Goal: Task Accomplishment & Management: Use online tool/utility

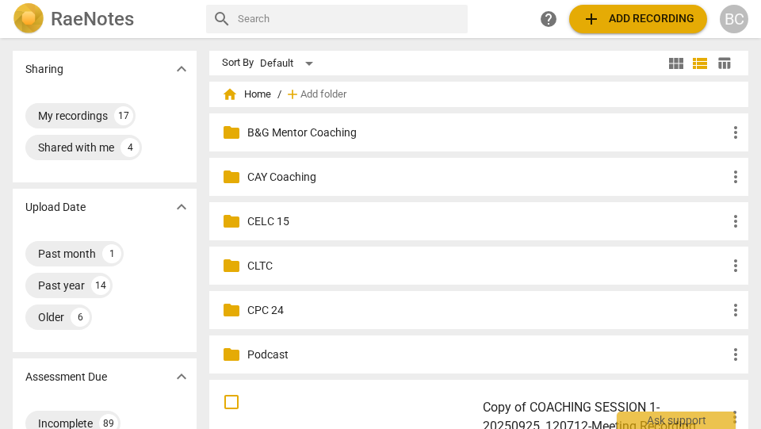
click at [284, 223] on p "CELC 15" at bounding box center [486, 221] width 479 height 17
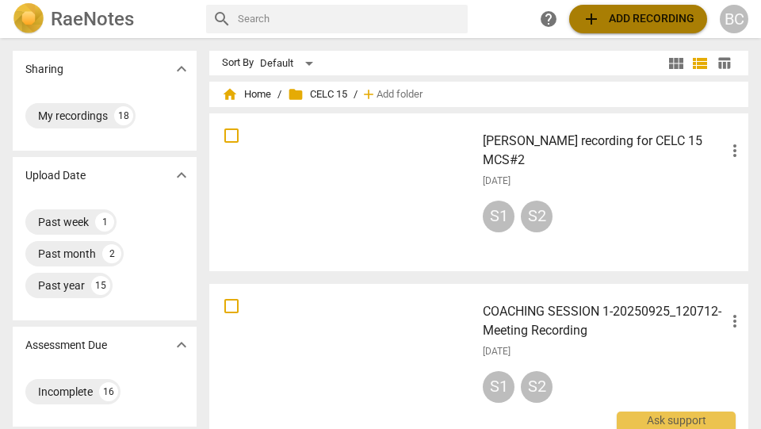
click at [642, 18] on span "add Add recording" at bounding box center [638, 19] width 113 height 19
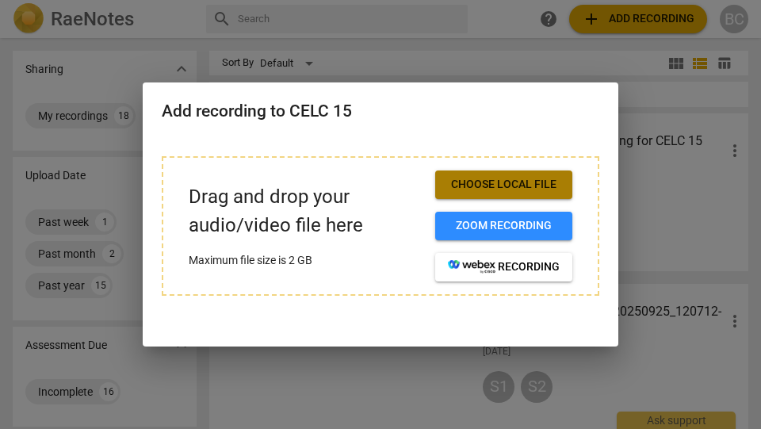
click at [523, 187] on span "Choose local file" at bounding box center [504, 185] width 112 height 16
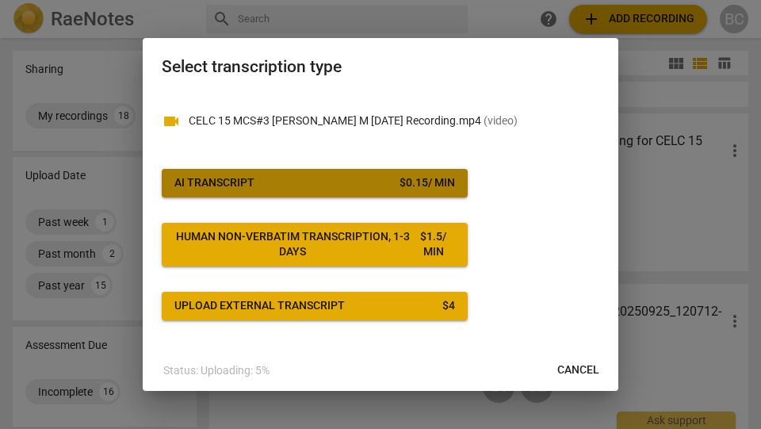
click at [330, 181] on span "AI Transcript $ 0.15 / min" at bounding box center [314, 183] width 281 height 16
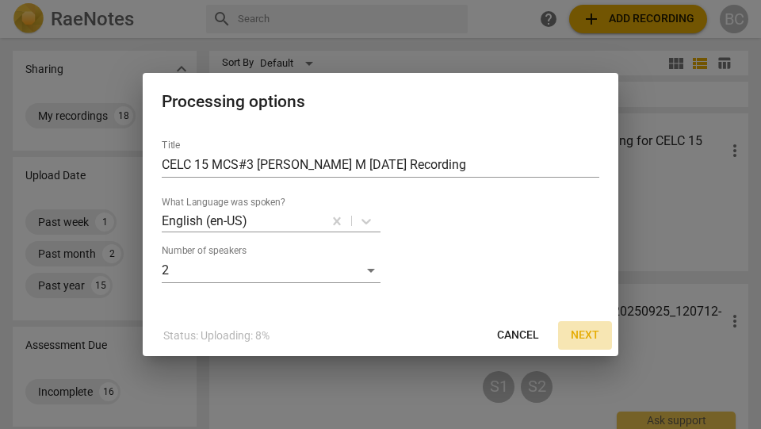
click at [584, 335] on span "Next" at bounding box center [585, 336] width 29 height 16
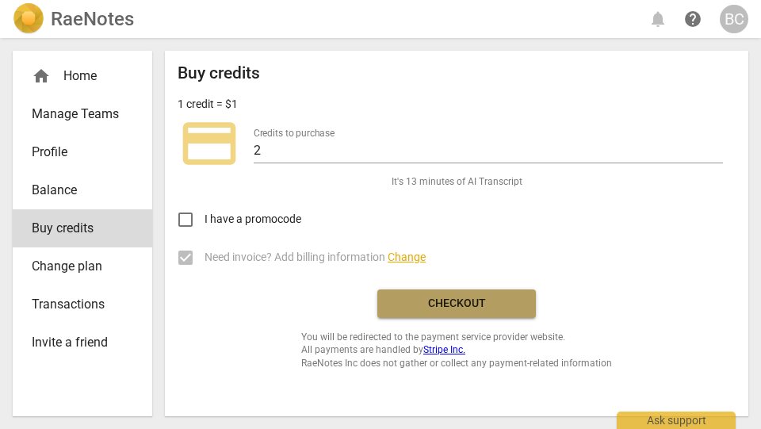
click at [466, 306] on span "Checkout" at bounding box center [456, 304] width 133 height 16
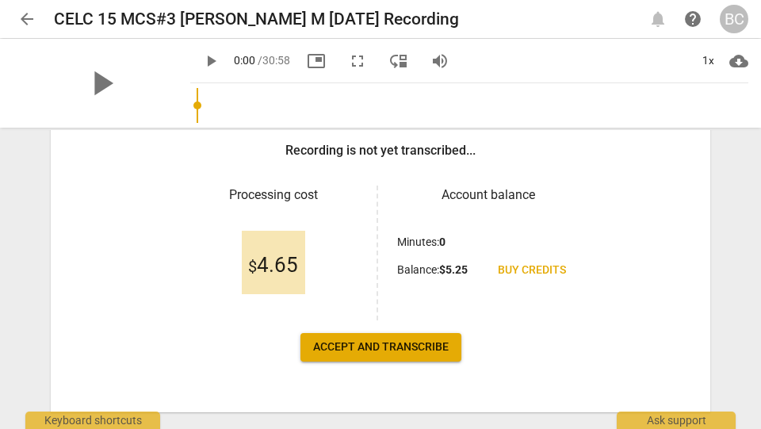
scroll to position [286, 0]
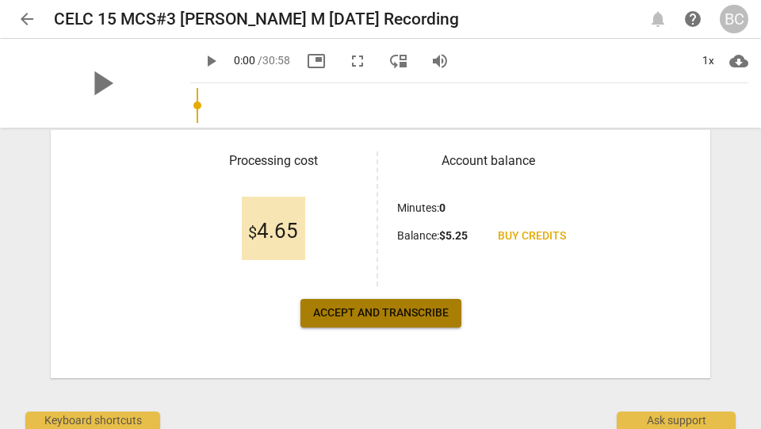
click at [420, 315] on span "Accept and transcribe" at bounding box center [381, 313] width 136 height 16
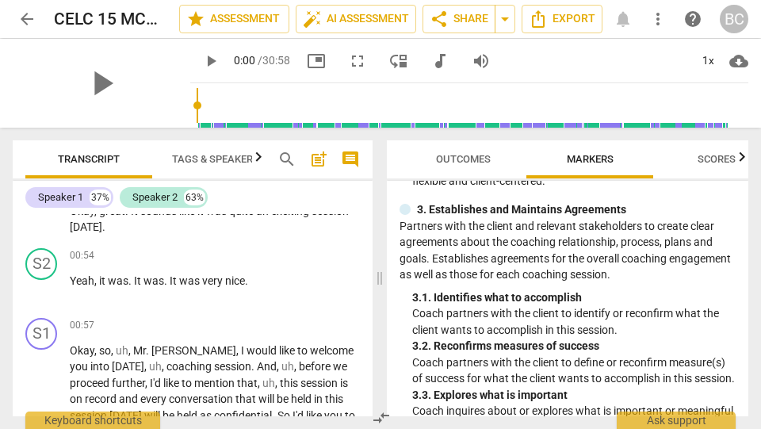
scroll to position [563, 0]
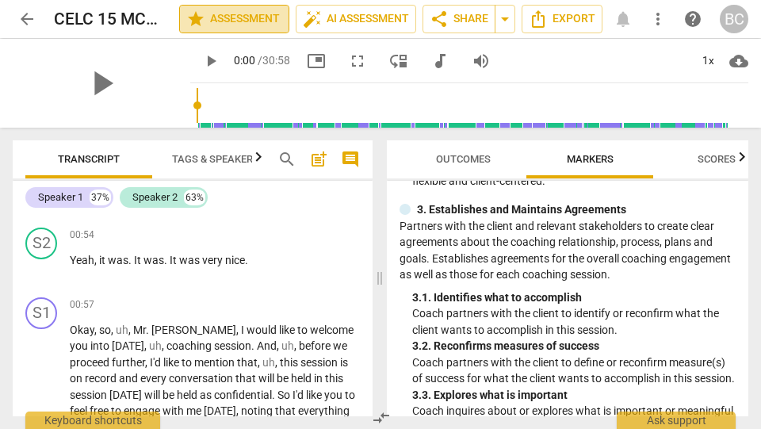
click at [244, 18] on span "star Assessment" at bounding box center [234, 19] width 96 height 19
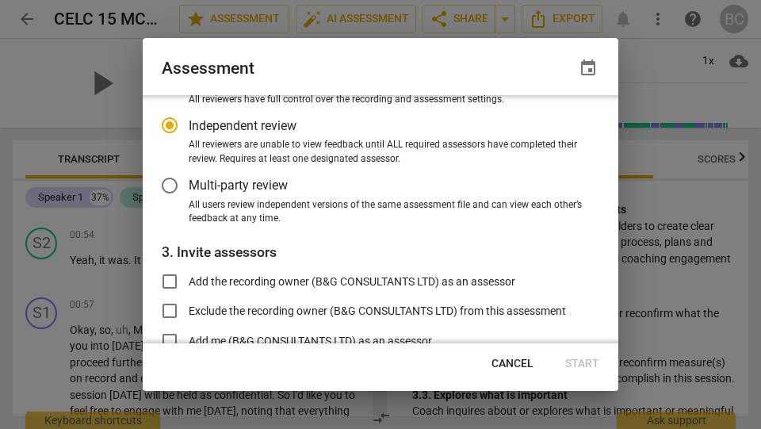
scroll to position [132, 0]
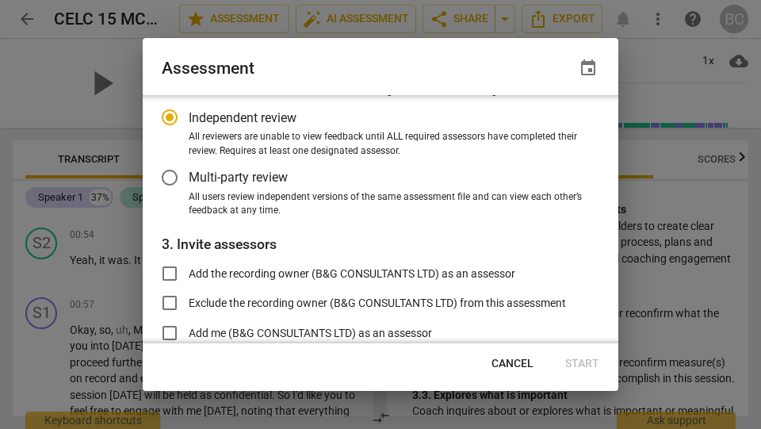
radio input "false"
click at [167, 271] on input "Add the recording owner (B&G CONSULTANTS LTD) as an assessor" at bounding box center [170, 274] width 38 height 38
checkbox input "true"
radio input "false"
click at [172, 330] on input "Add me (B&G CONSULTANTS LTD) as an assessor" at bounding box center [170, 333] width 38 height 38
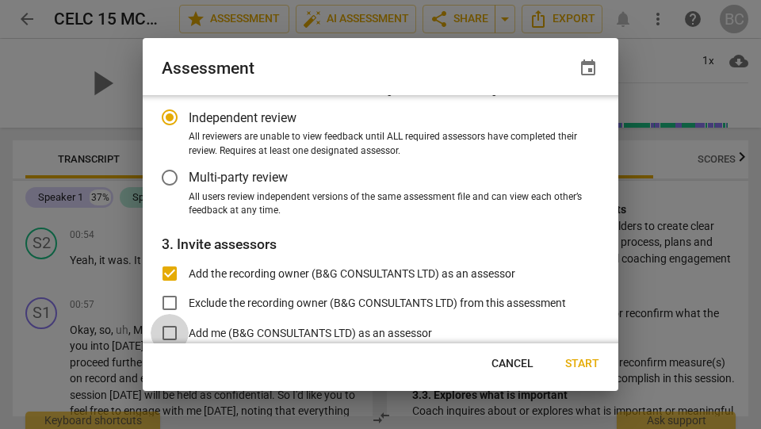
checkbox input "true"
radio input "false"
click at [171, 179] on input "Multi-party review" at bounding box center [170, 178] width 38 height 38
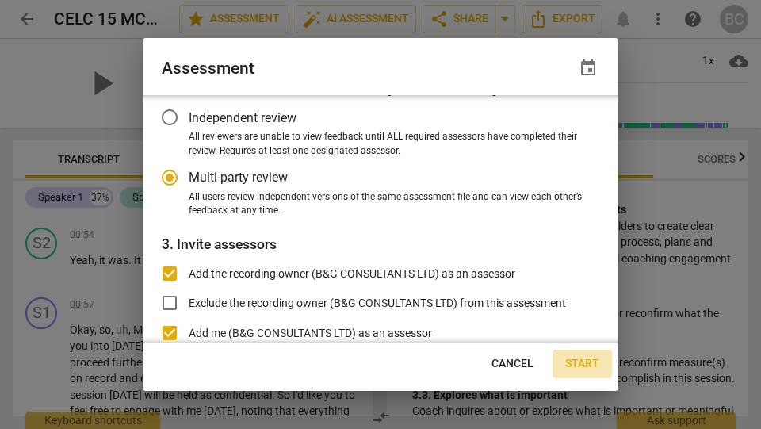
click at [584, 362] on span "Start" at bounding box center [582, 364] width 34 height 16
radio input "false"
type input "B&G CONSULTANTS LTD <[EMAIL_ADDRESS][DOMAIN_NAME]>"
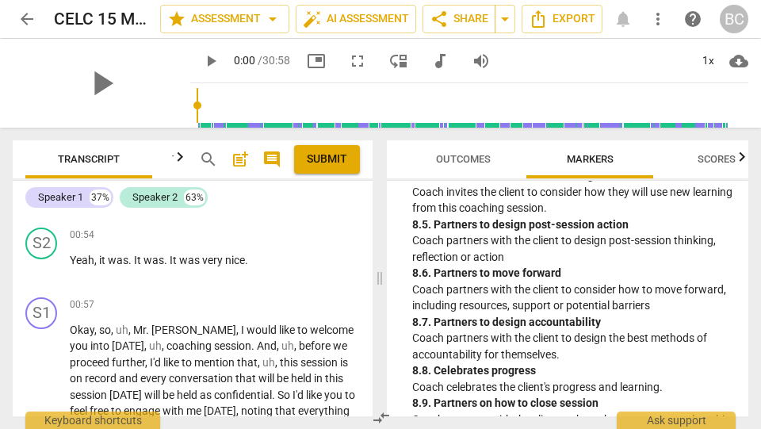
scroll to position [2293, 0]
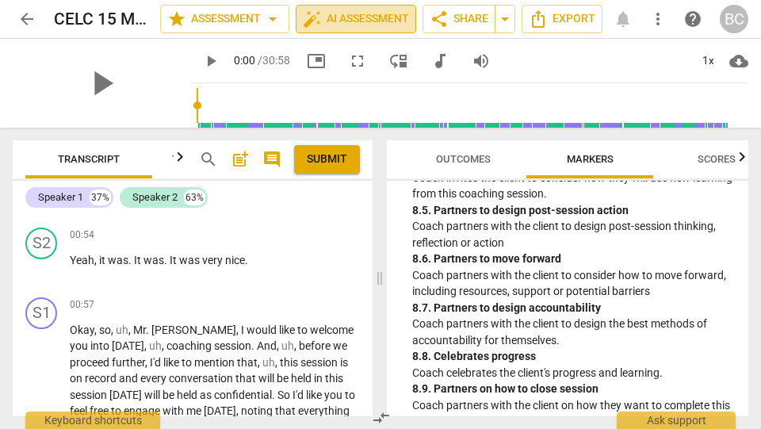
click at [341, 24] on span "auto_fix_high AI Assessment" at bounding box center [356, 19] width 106 height 19
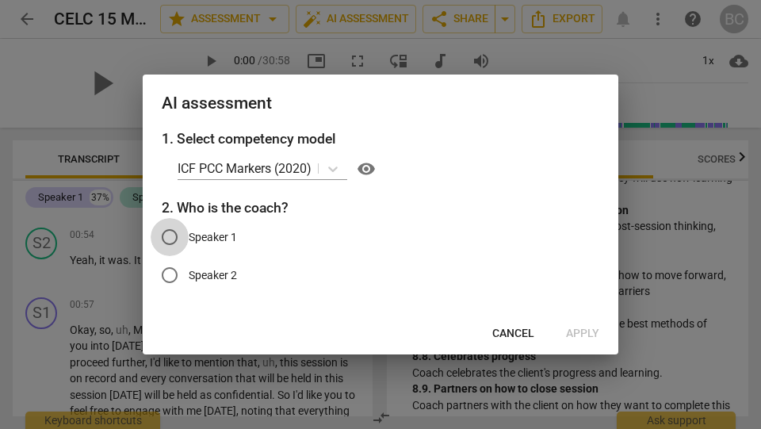
click at [171, 238] on input "Speaker 1" at bounding box center [170, 237] width 38 height 38
radio input "true"
click at [574, 333] on span "Apply" at bounding box center [582, 334] width 33 height 16
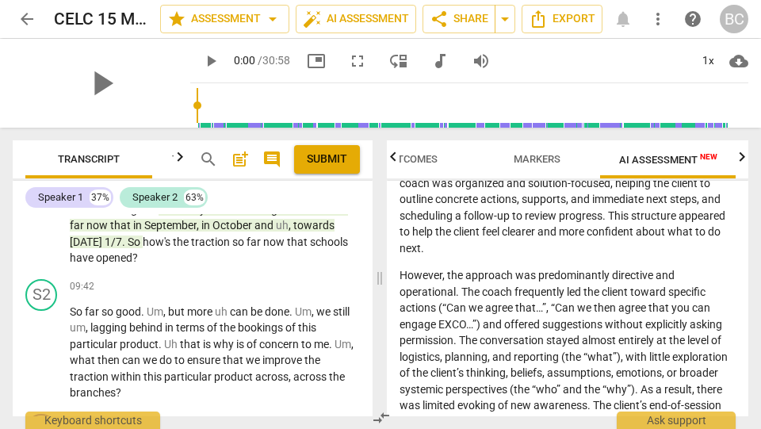
scroll to position [3217, 0]
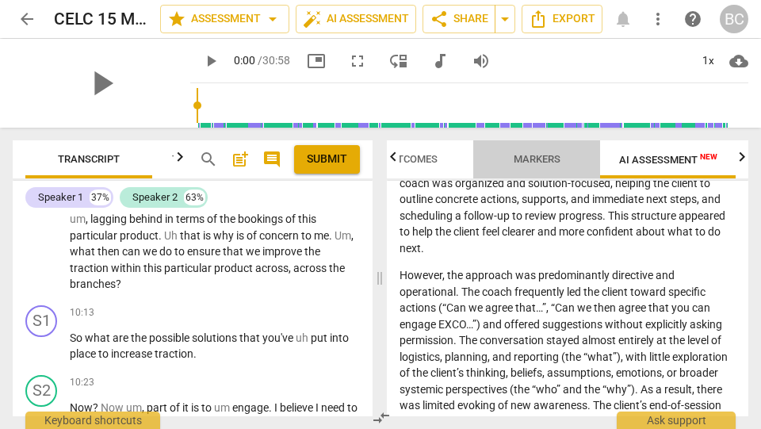
click at [544, 161] on span "Markers" at bounding box center [537, 159] width 47 height 12
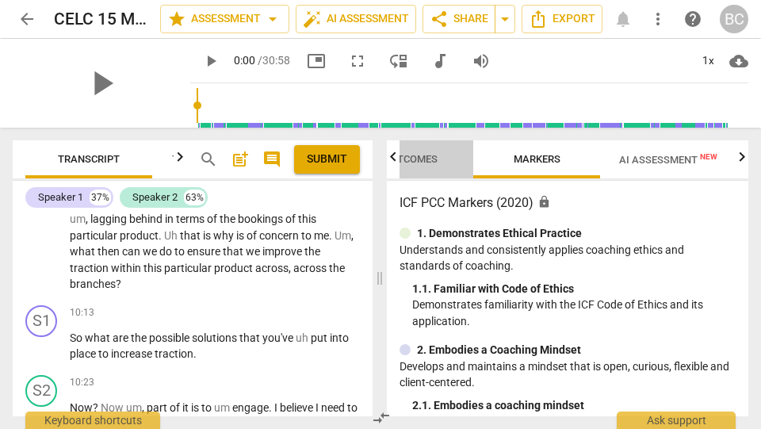
click at [429, 156] on span "Outcomes" at bounding box center [410, 159] width 55 height 12
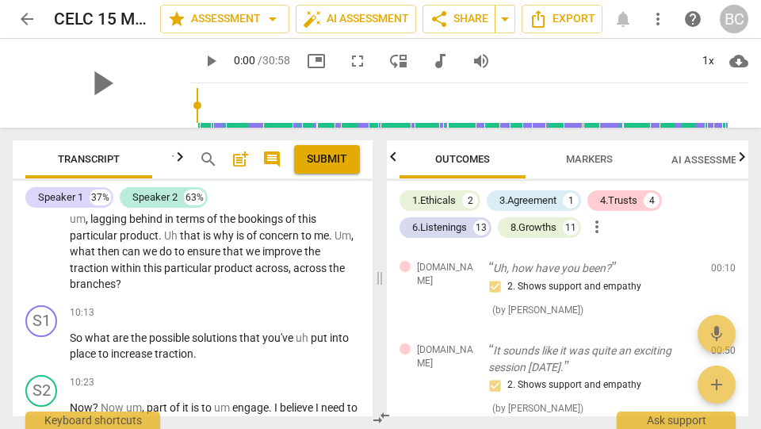
scroll to position [0, 0]
click at [546, 201] on div "3.Agreement" at bounding box center [528, 201] width 57 height 16
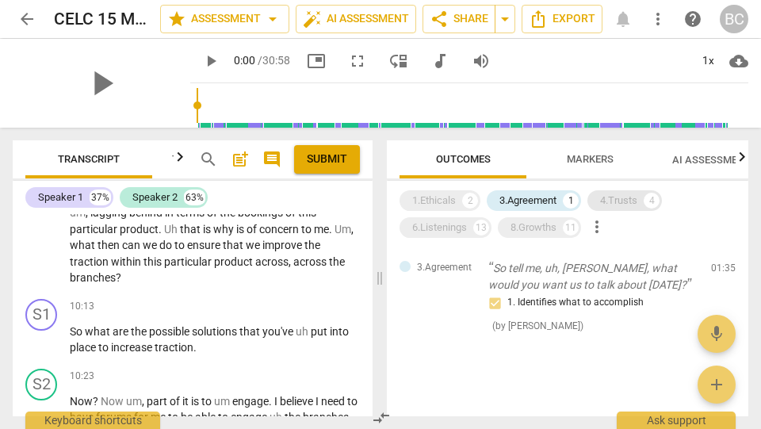
click at [626, 201] on div "4.Trusts" at bounding box center [618, 201] width 37 height 16
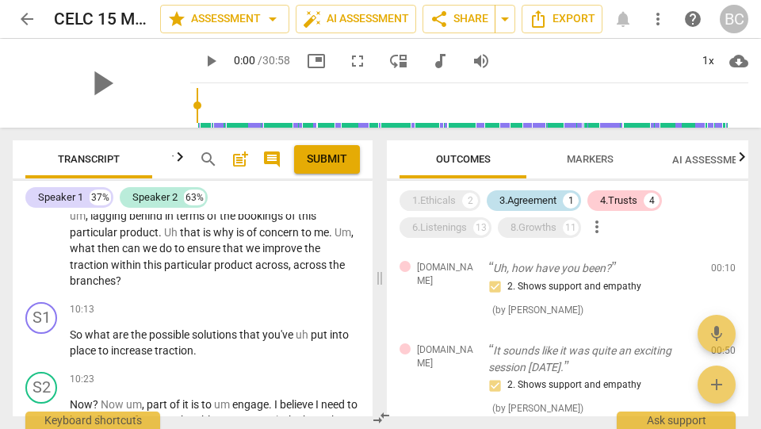
click at [528, 204] on div "3.Agreement" at bounding box center [528, 201] width 57 height 16
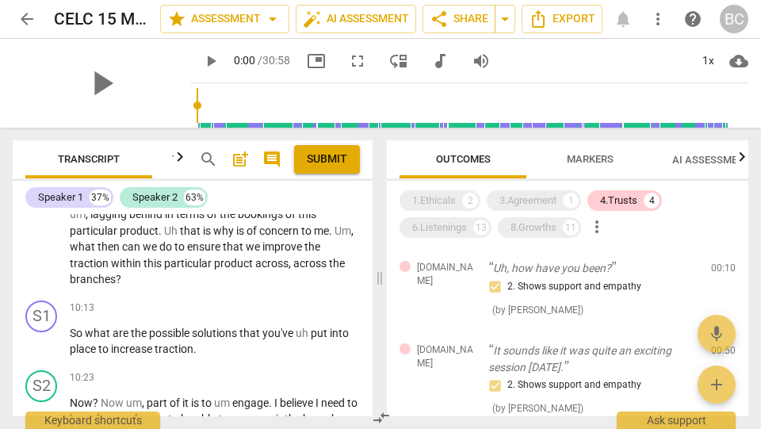
click at [23, 15] on span "arrow_back" at bounding box center [26, 19] width 19 height 19
